Goal: Task Accomplishment & Management: Complete application form

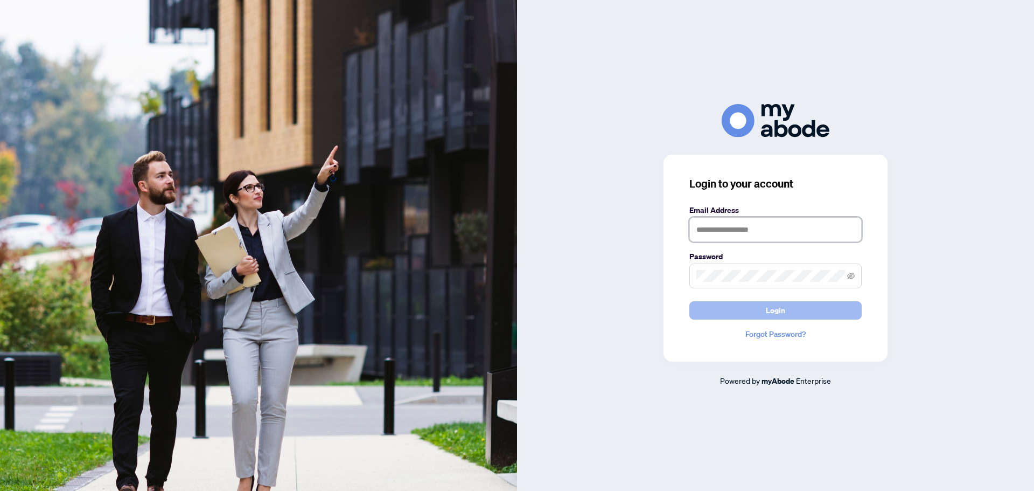
type input "**********"
click at [789, 312] on button "Login" at bounding box center [775, 310] width 172 height 18
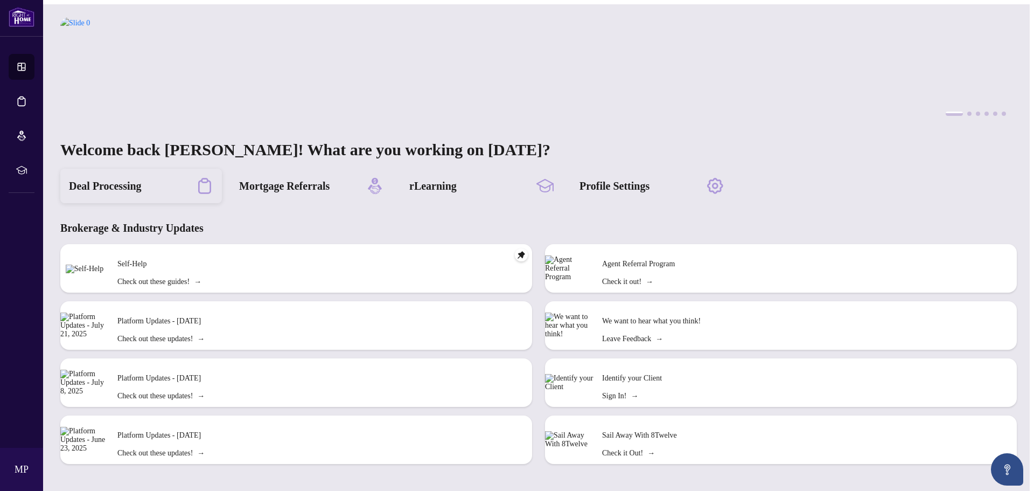
click at [135, 178] on h2 "Deal Processing" at bounding box center [105, 185] width 73 height 15
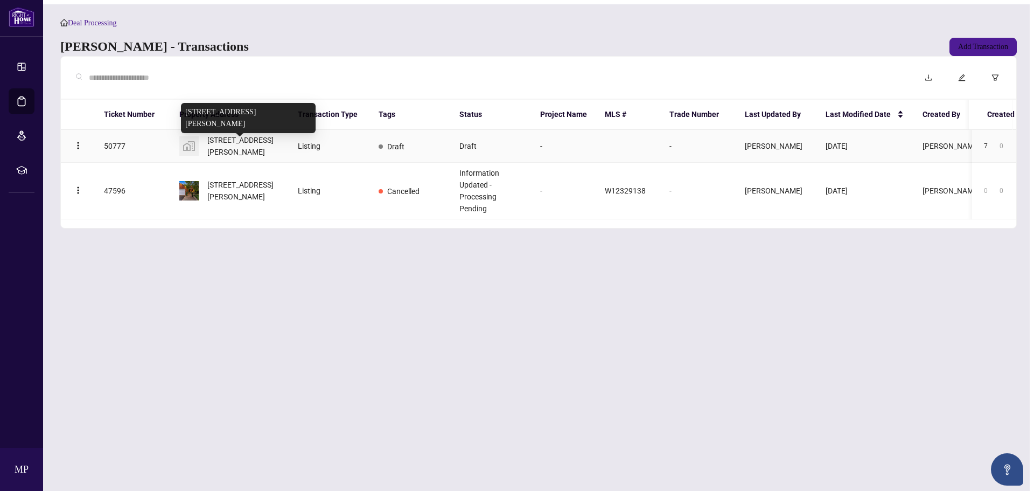
click at [227, 148] on span "230 Poole Drive, Oakville, ON, Canada" at bounding box center [243, 146] width 73 height 24
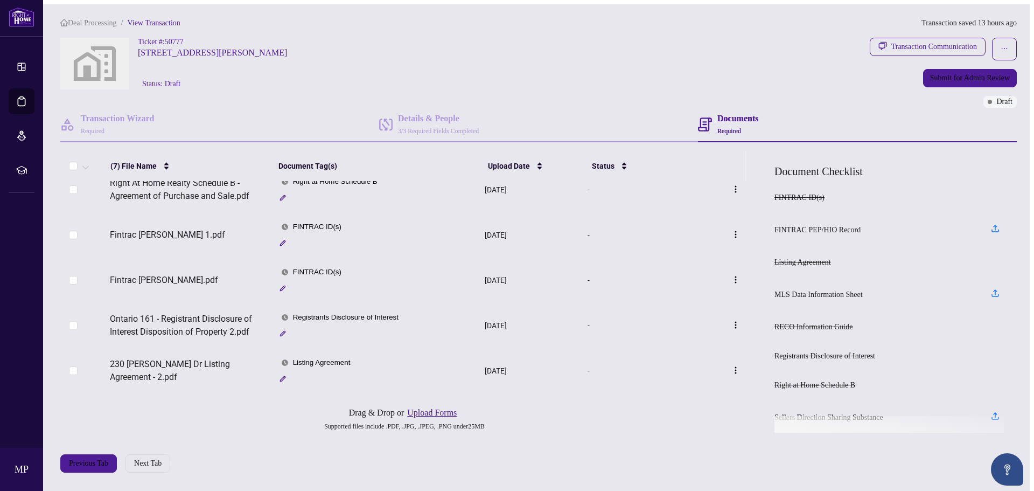
scroll to position [113, 0]
click at [319, 356] on span "Listing Agreement" at bounding box center [322, 362] width 66 height 12
click at [331, 410] on span "Listing Agreement" at bounding box center [304, 410] width 65 height 12
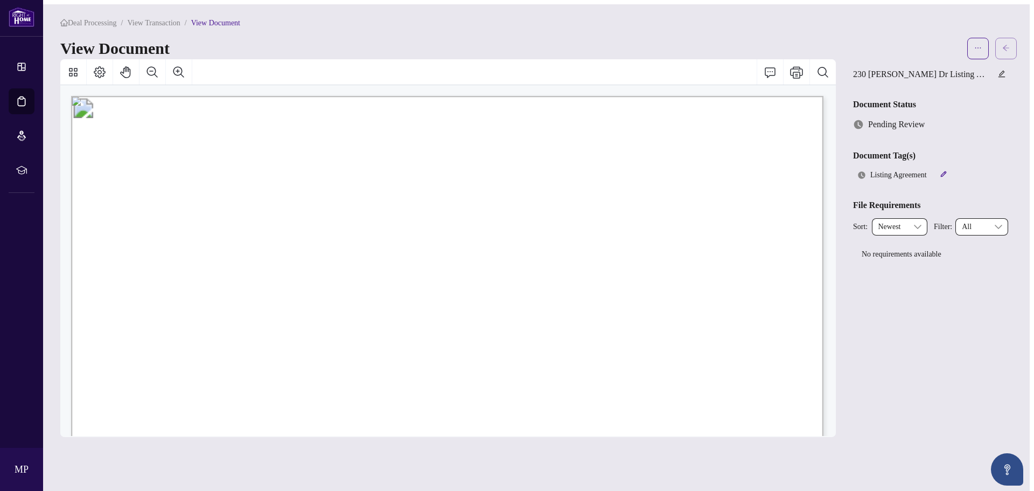
click at [1010, 47] on icon "arrow-left" at bounding box center [1006, 48] width 8 height 8
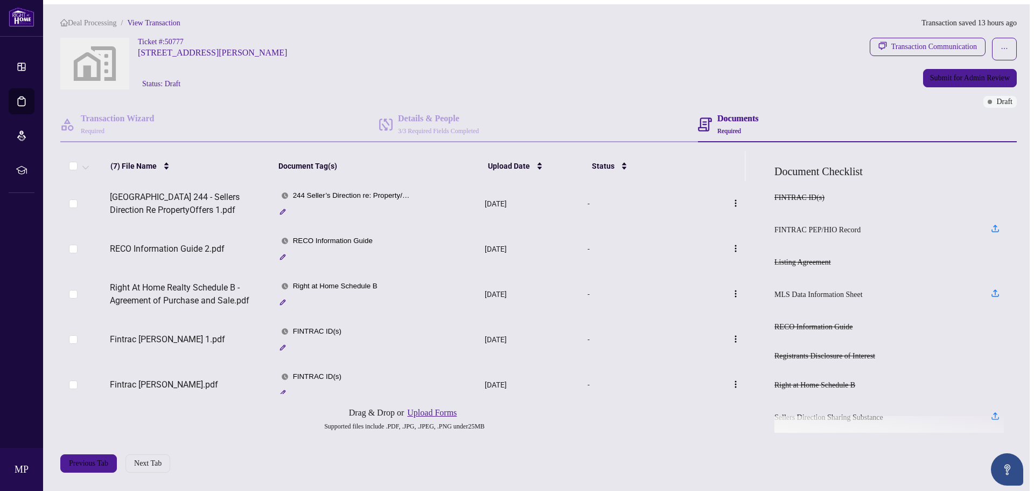
click at [369, 192] on span "244 Seller’s Direction re: Property/Offers" at bounding box center [353, 196] width 128 height 12
click at [364, 249] on span "244 Seller’s Direction re: Property/Offers" at bounding box center [349, 248] width 134 height 12
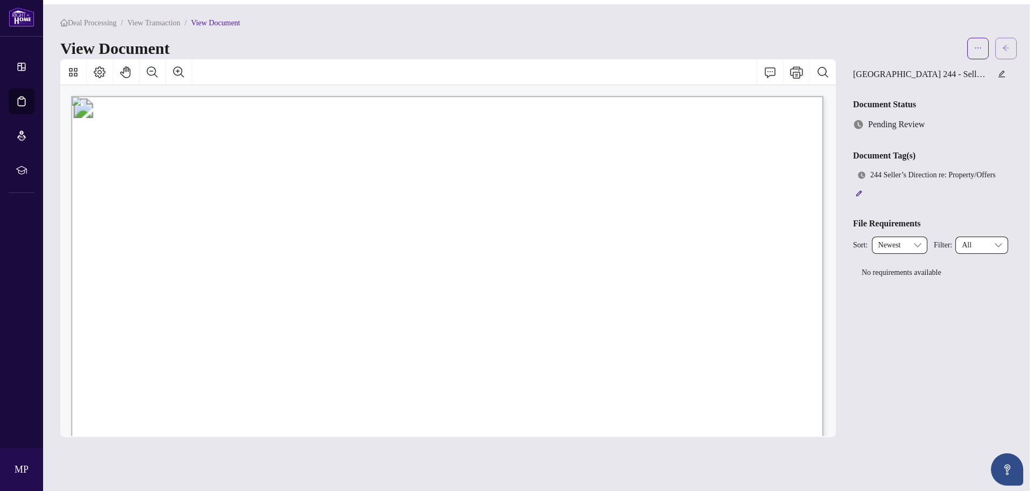
click at [1010, 44] on icon "arrow-left" at bounding box center [1006, 48] width 8 height 8
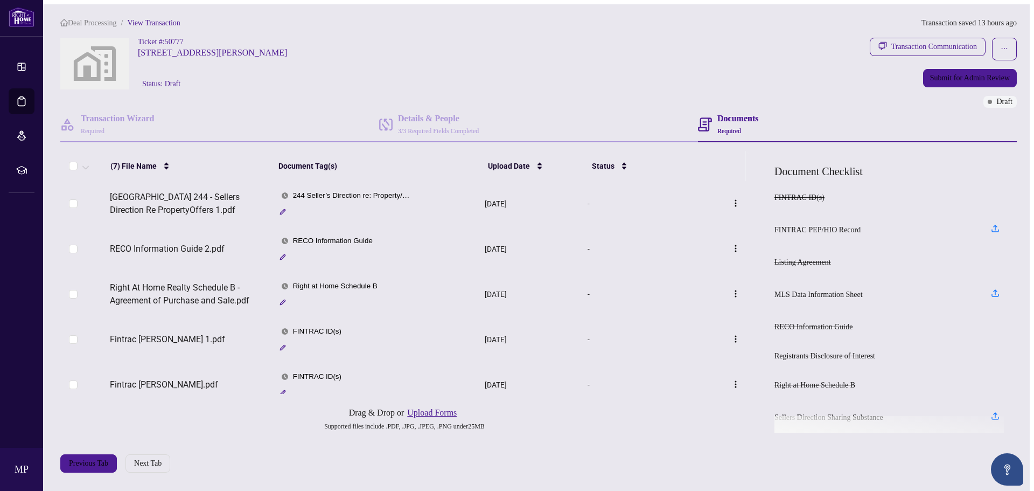
click at [337, 240] on span "RECO Information Guide" at bounding box center [333, 241] width 88 height 12
click at [327, 294] on span "RECO Information Guide" at bounding box center [325, 294] width 87 height 12
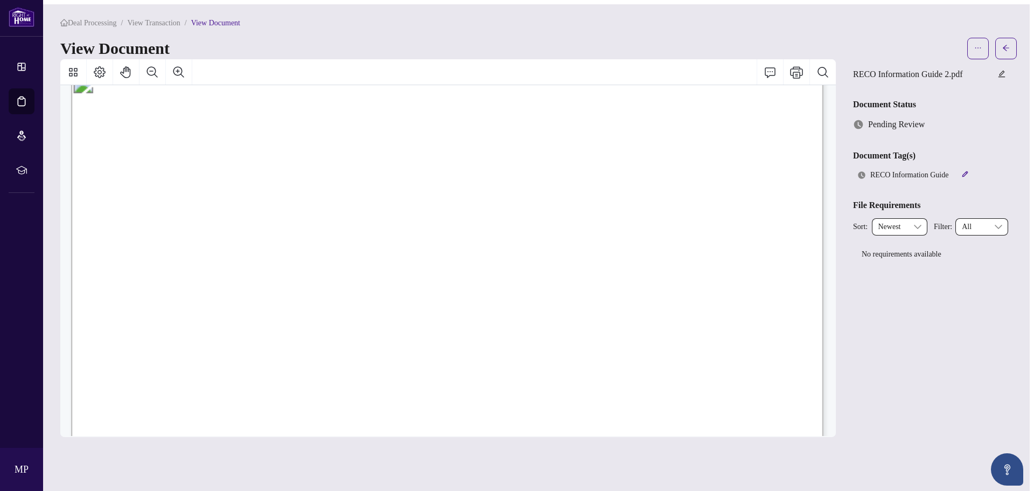
scroll to position [11976, 0]
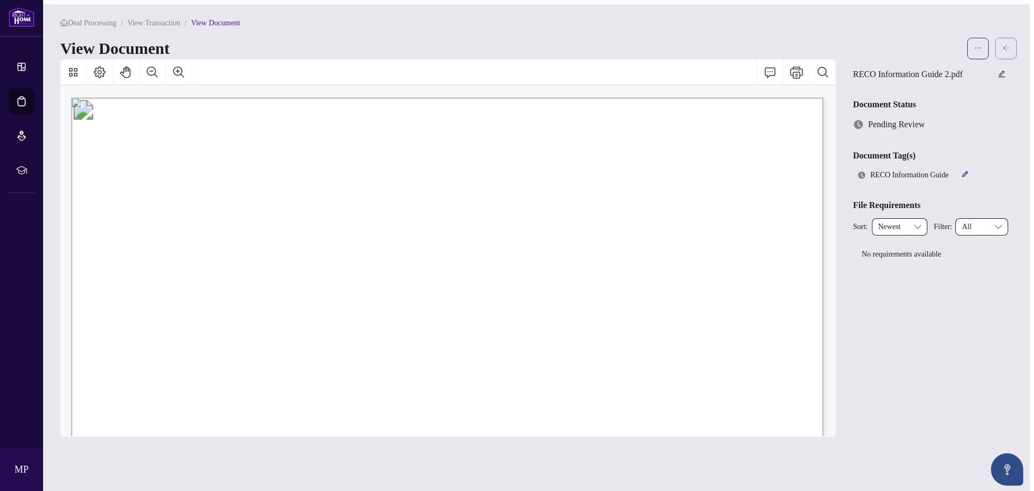
click at [1008, 44] on icon "arrow-left" at bounding box center [1006, 48] width 8 height 8
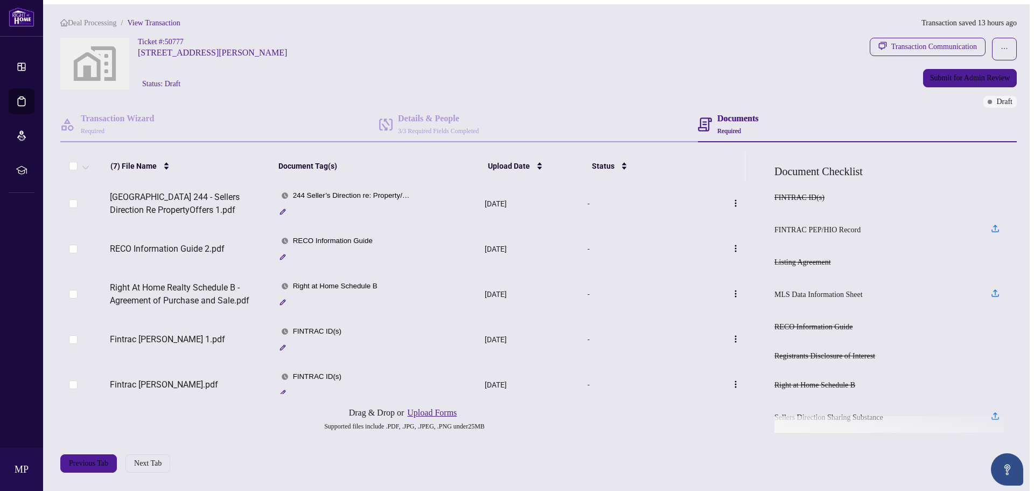
click at [326, 282] on span "Right at Home Schedule B" at bounding box center [335, 286] width 93 height 12
click at [341, 333] on span "Right at Home Schedule B" at bounding box center [329, 339] width 89 height 12
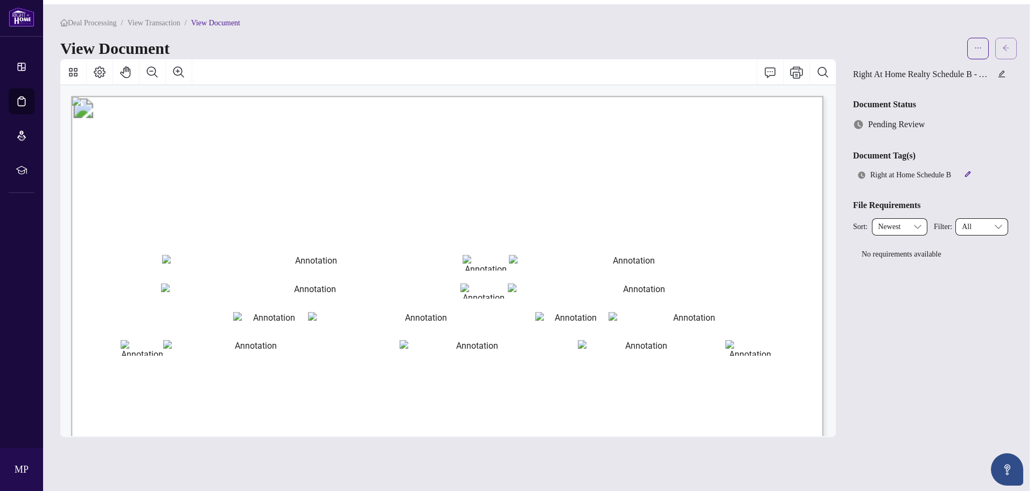
click at [1005, 46] on button "button" at bounding box center [1006, 49] width 22 height 22
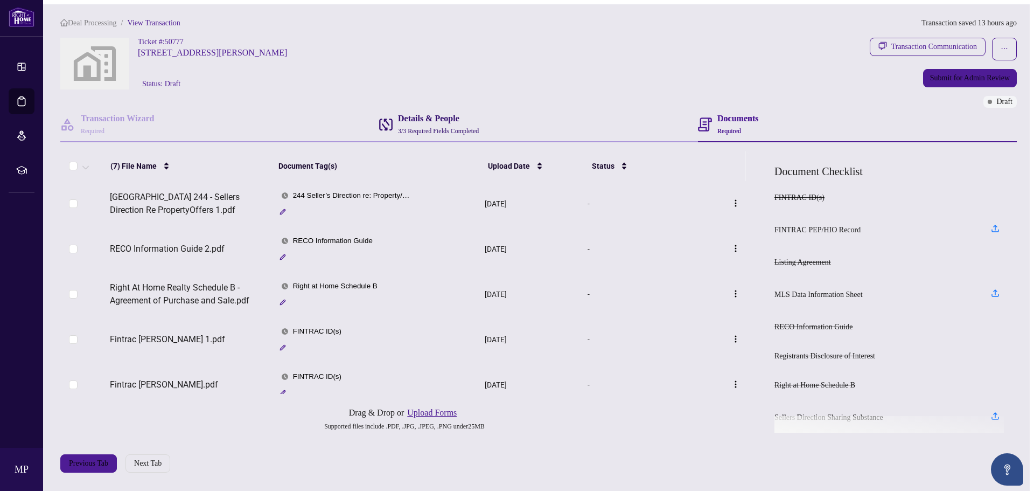
click at [430, 113] on h4 "Details & People" at bounding box center [438, 118] width 81 height 13
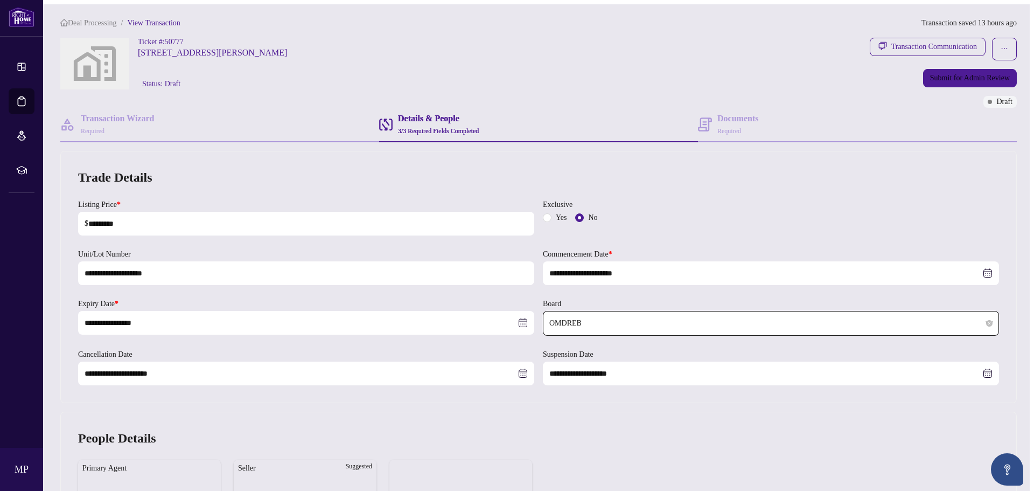
type input "**********"
click at [735, 120] on h4 "Documents" at bounding box center [737, 118] width 41 height 13
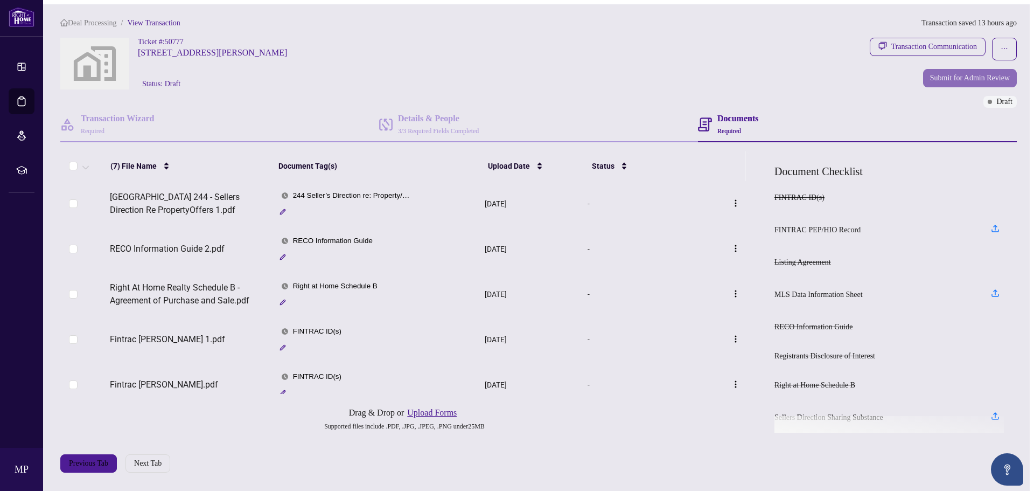
click at [973, 75] on span "Submit for Admin Review" at bounding box center [970, 77] width 80 height 17
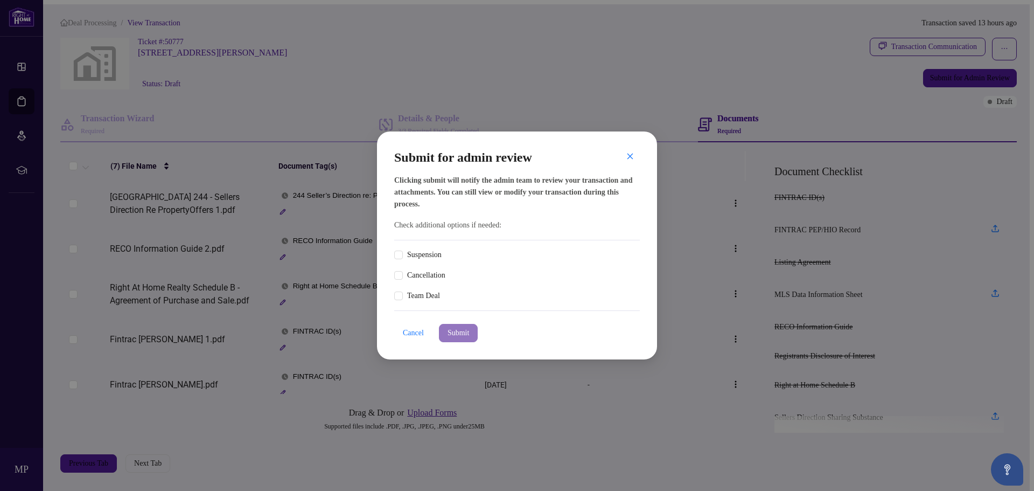
click at [469, 335] on span "Submit" at bounding box center [459, 332] width 22 height 17
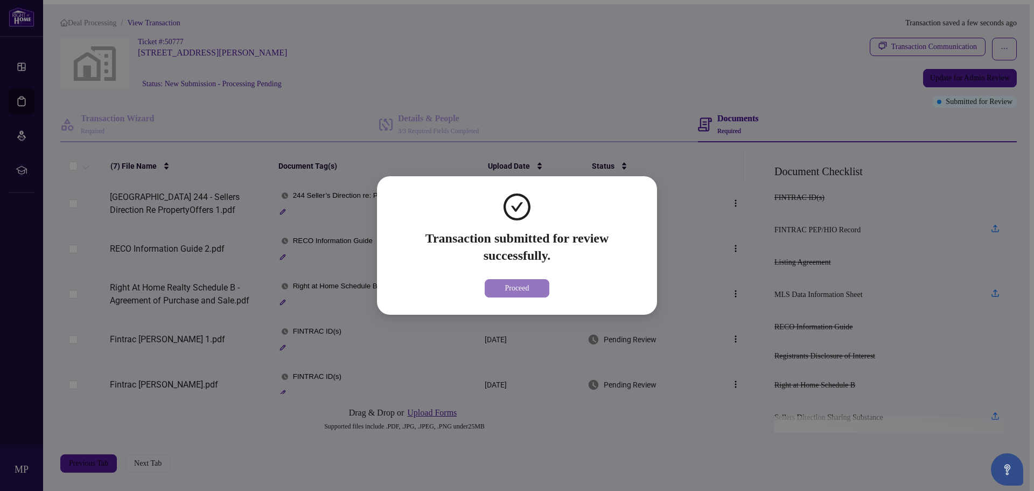
click at [507, 288] on span "Proceed" at bounding box center [517, 287] width 24 height 17
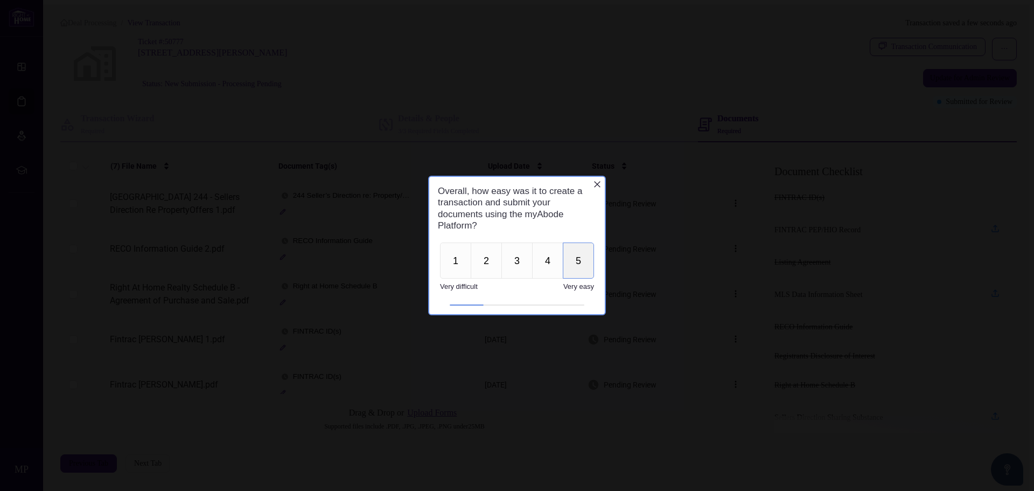
click at [577, 261] on button "5" at bounding box center [578, 260] width 31 height 36
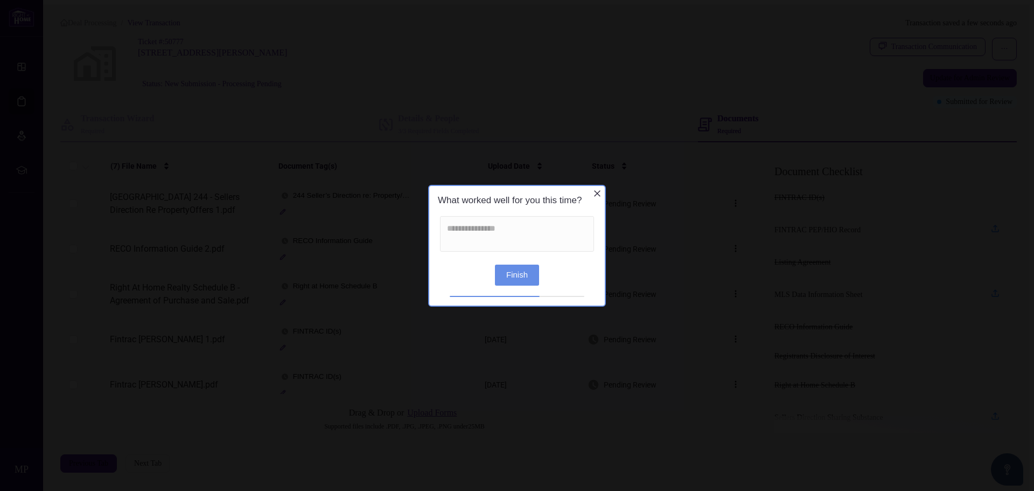
click at [508, 274] on button "Finish" at bounding box center [517, 274] width 44 height 21
